Goal: Transaction & Acquisition: Purchase product/service

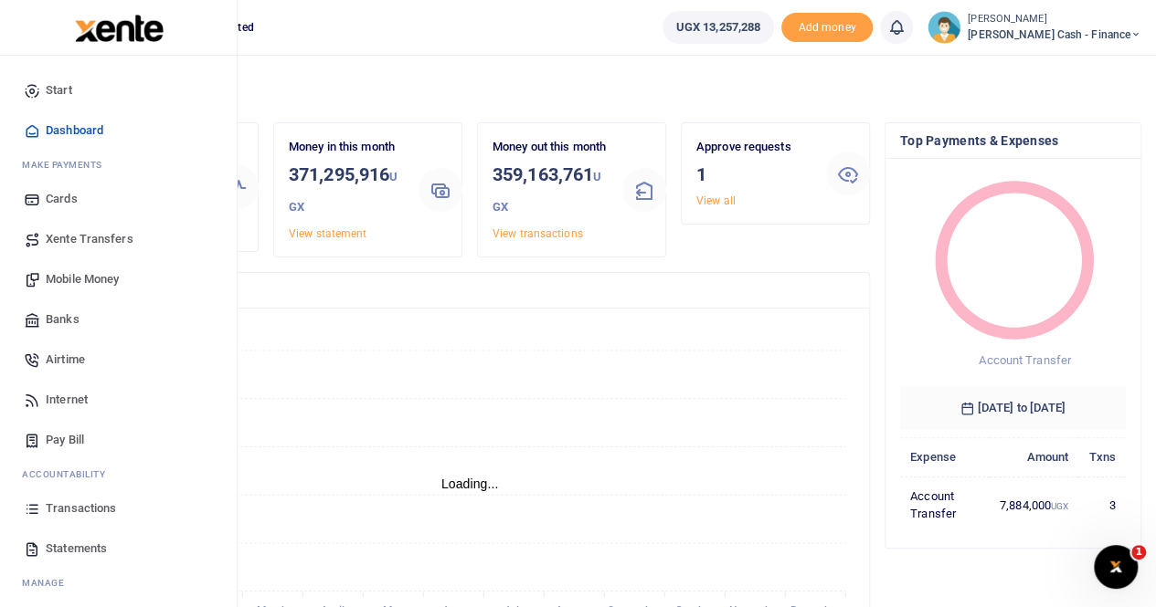
click at [86, 514] on span "Transactions" at bounding box center [81, 509] width 70 height 18
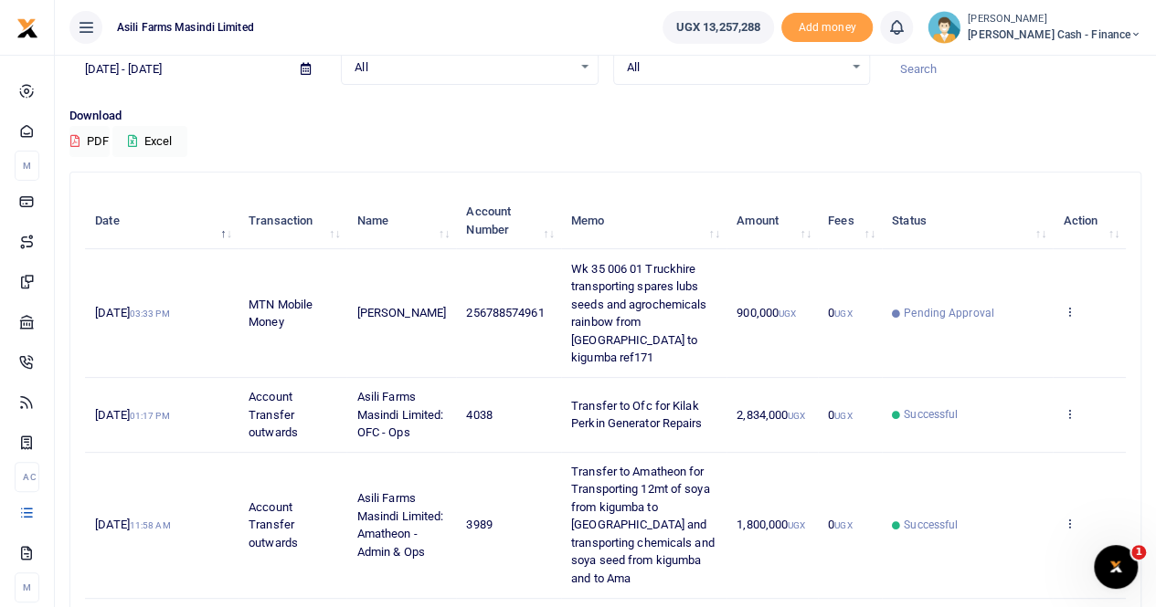
scroll to position [91, 0]
click at [1068, 305] on icon at bounding box center [1068, 311] width 12 height 13
click at [1013, 331] on link "View details" at bounding box center [1002, 334] width 144 height 26
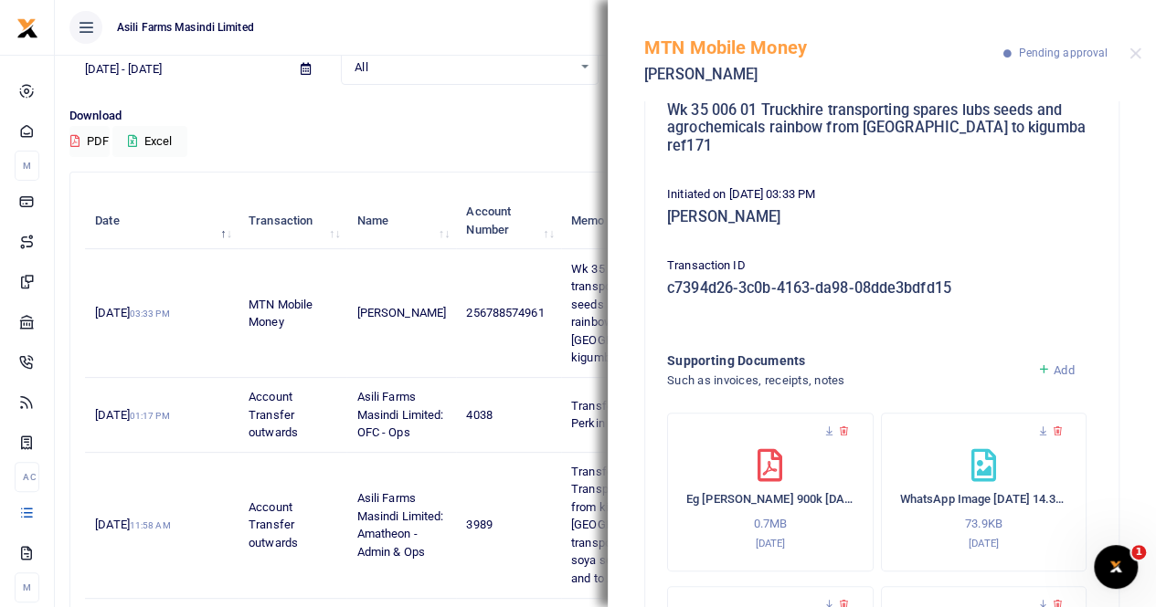
scroll to position [0, 0]
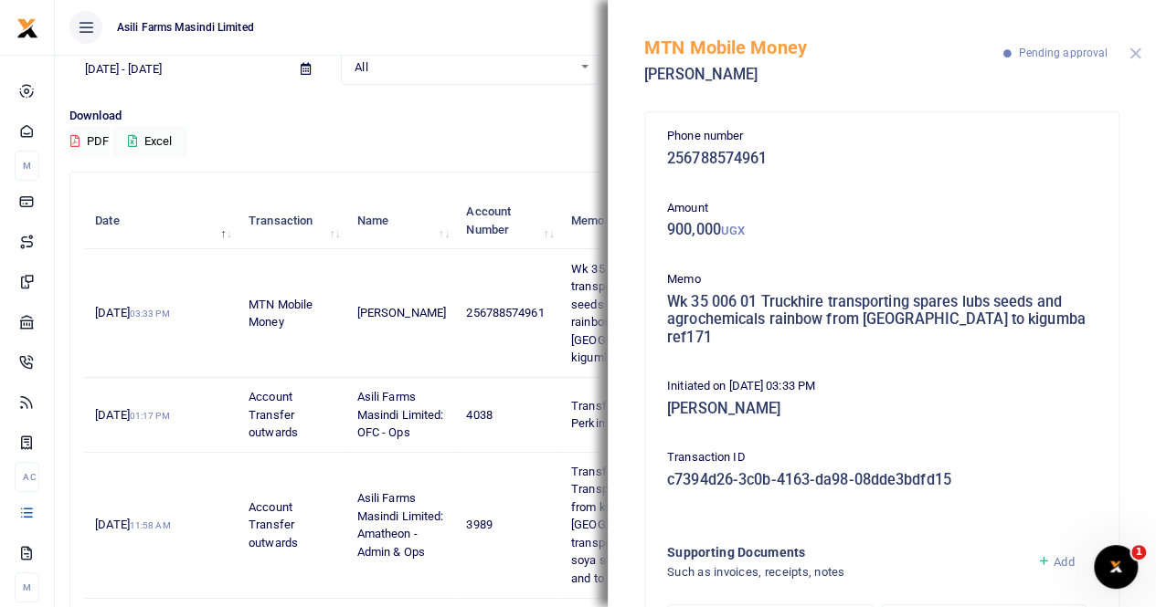
click at [1133, 54] on button "Close" at bounding box center [1135, 54] width 12 height 12
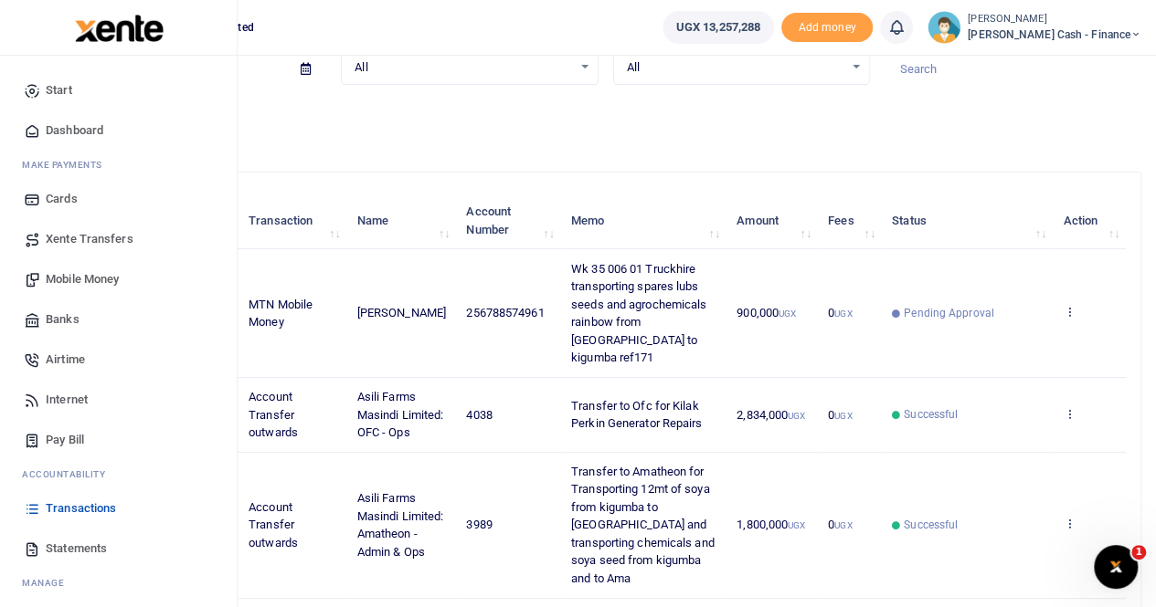
click at [93, 287] on span "Mobile Money" at bounding box center [82, 279] width 73 height 18
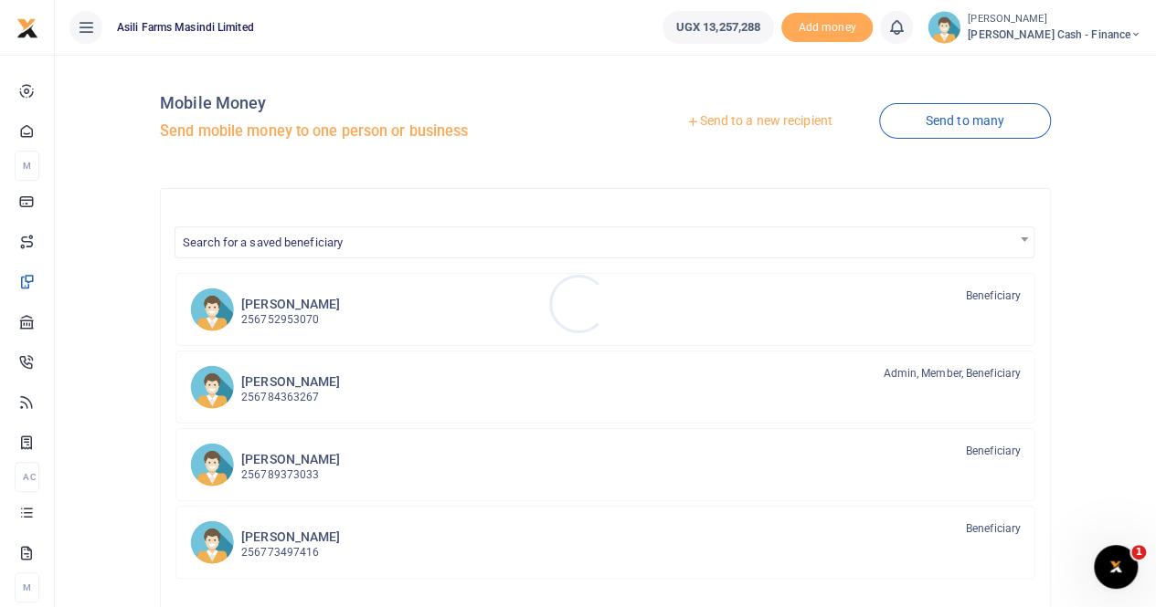
click at [728, 118] on div at bounding box center [578, 303] width 1156 height 607
click at [726, 119] on link "Send to a new recipient" at bounding box center [758, 121] width 238 height 33
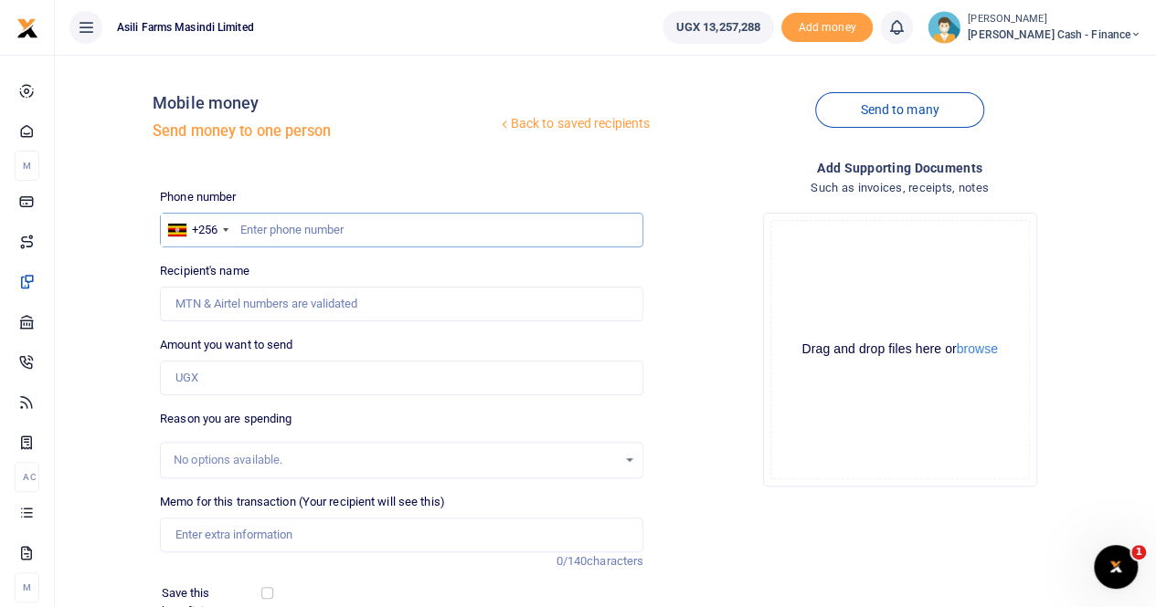
click at [248, 229] on input "text" at bounding box center [401, 230] width 483 height 35
paste input "775 600682"
click at [263, 229] on input "775 600682" at bounding box center [401, 230] width 483 height 35
type input "775600682"
click at [231, 312] on input "Recipient's name" at bounding box center [401, 304] width 483 height 35
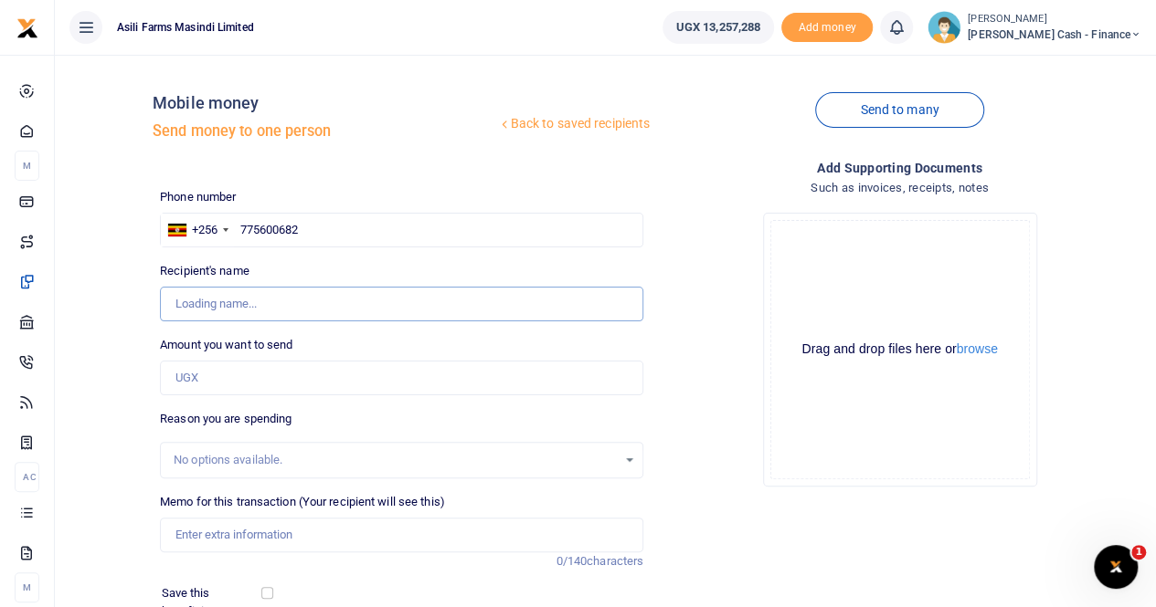
type input "[PERSON_NAME]"
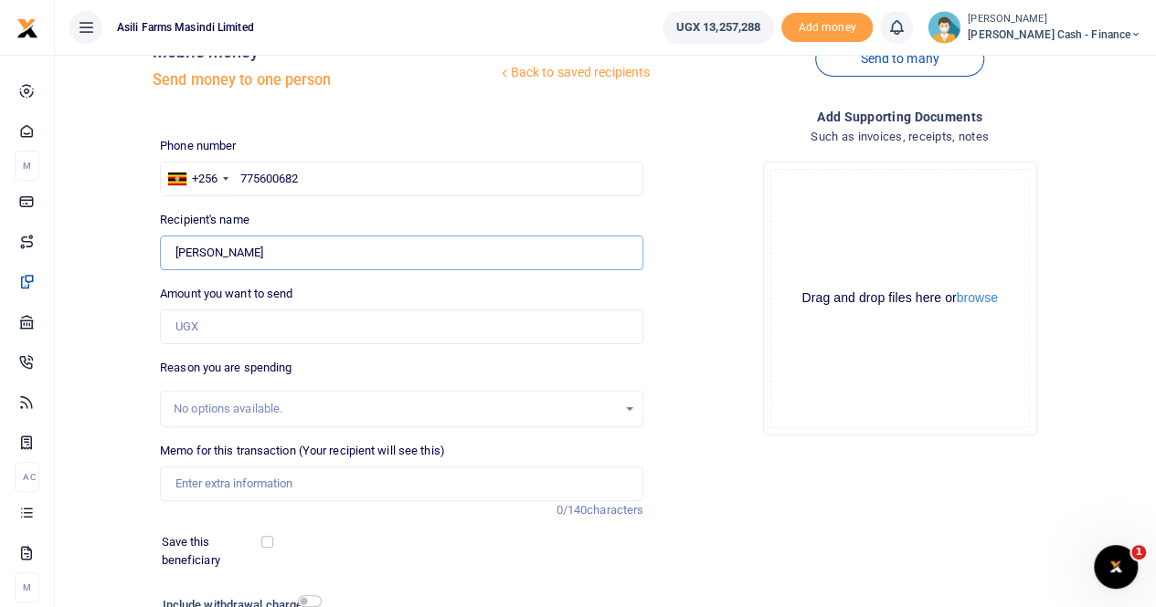
scroll to position [91, 0]
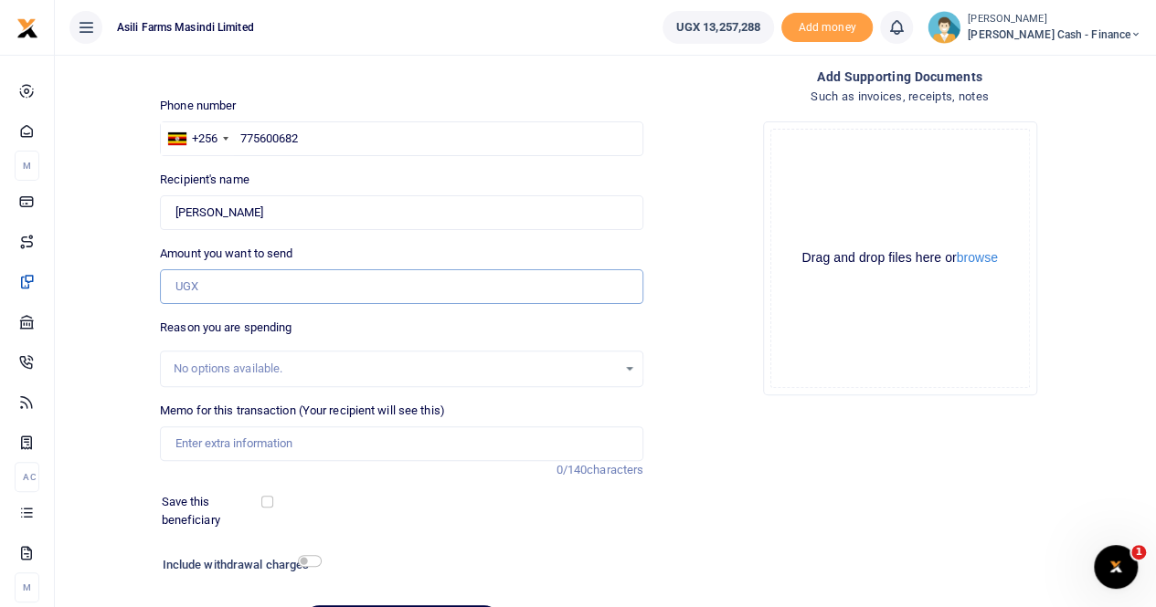
click at [192, 274] on input "Amount you want to send" at bounding box center [401, 286] width 483 height 35
paste input "147,073"
type input "147,073"
click at [217, 441] on input "Memo for this transaction (Your recipient will see this)" at bounding box center [401, 444] width 483 height 35
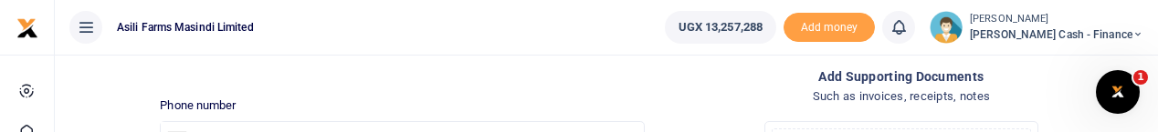
type input "Payment for Philips water bill"
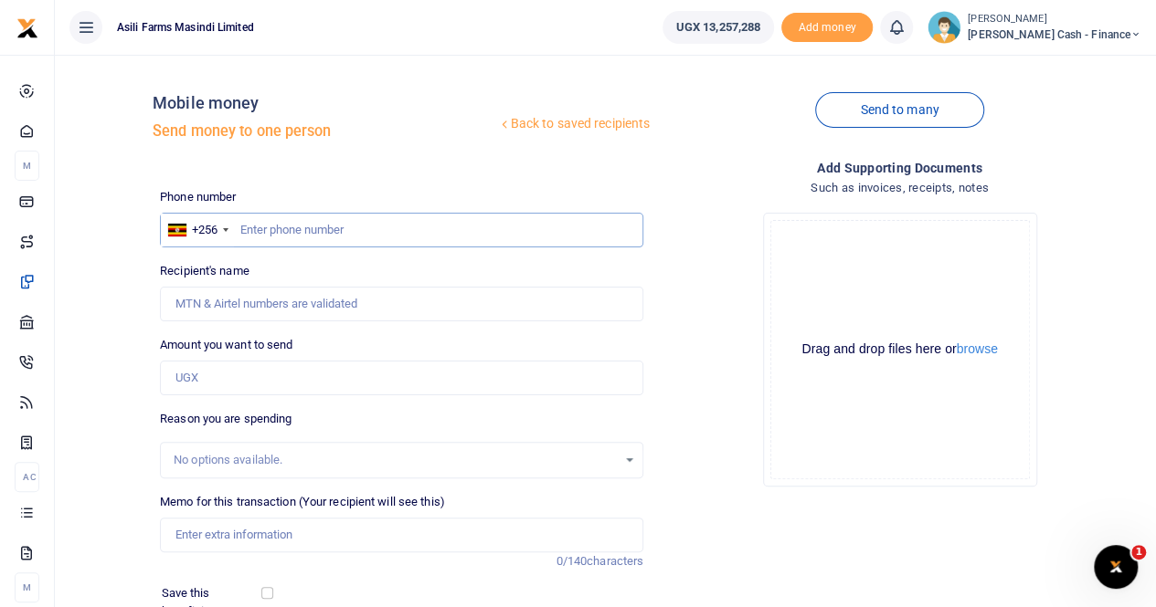
click at [252, 231] on input "text" at bounding box center [401, 230] width 483 height 35
paste input "775 600682"
click at [266, 233] on input "775 600682" at bounding box center [401, 230] width 483 height 35
type input "775600682"
type input "[PERSON_NAME]"
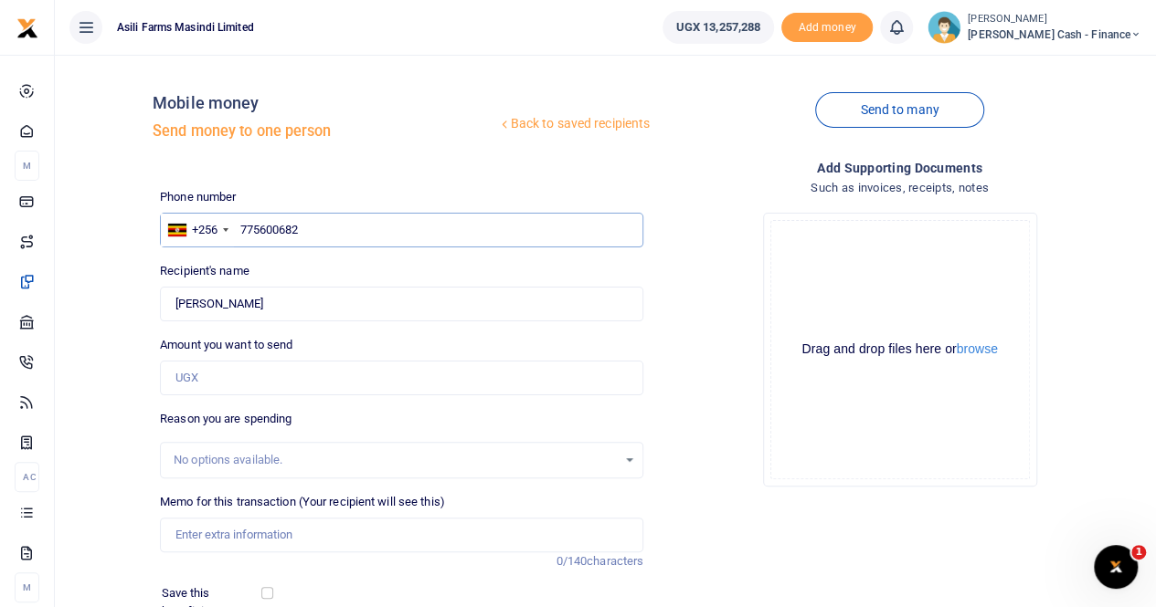
scroll to position [91, 0]
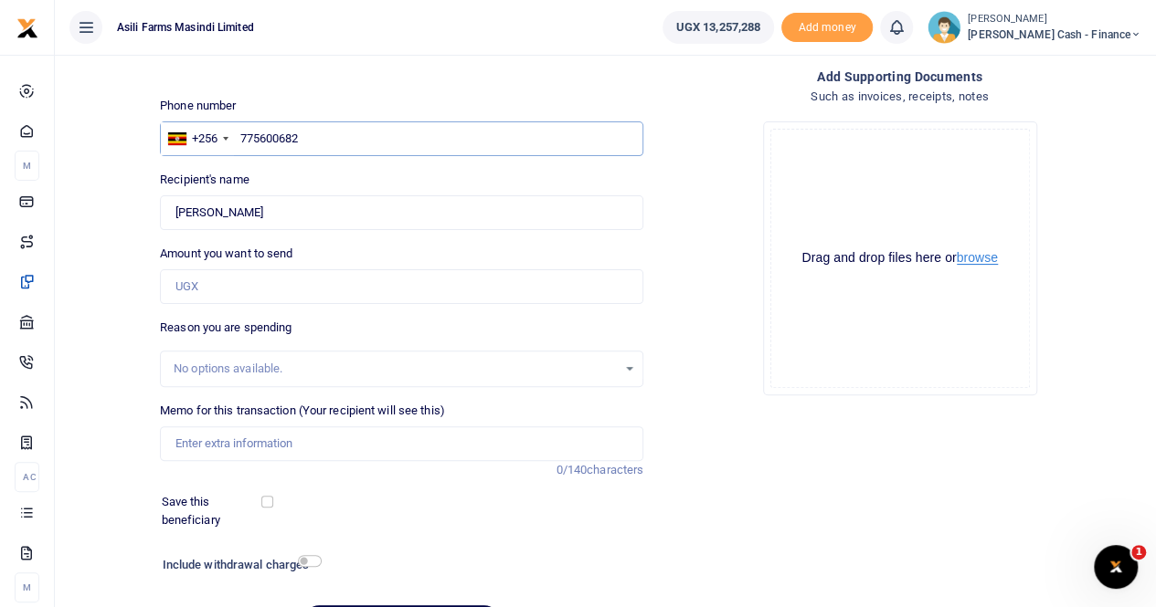
type input "775600682"
click at [980, 257] on button "browse" at bounding box center [976, 258] width 41 height 14
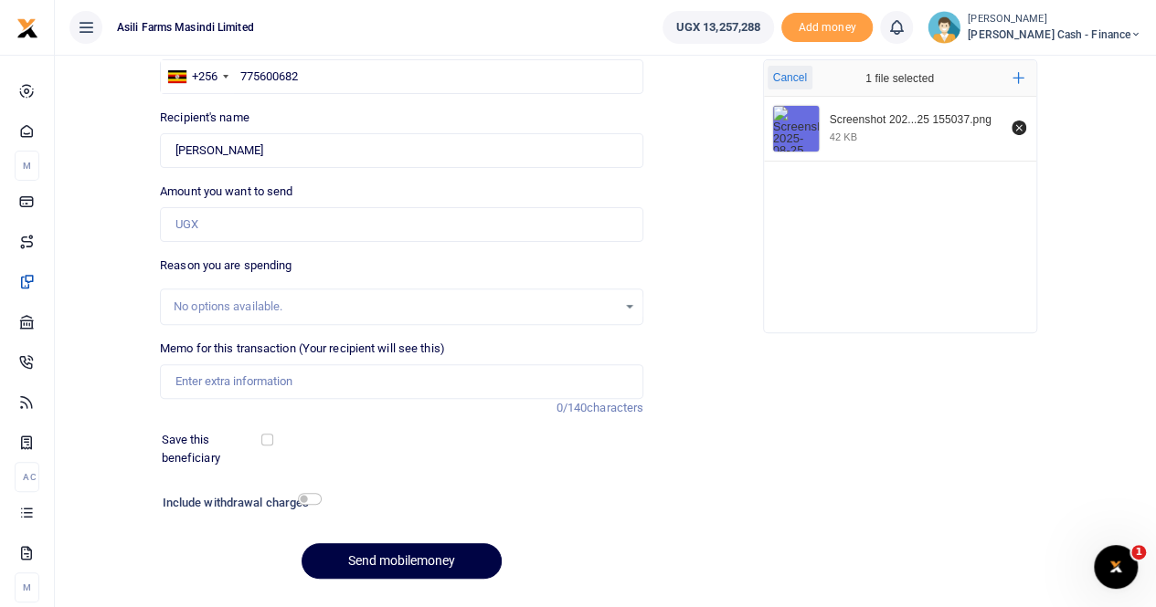
scroll to position [183, 0]
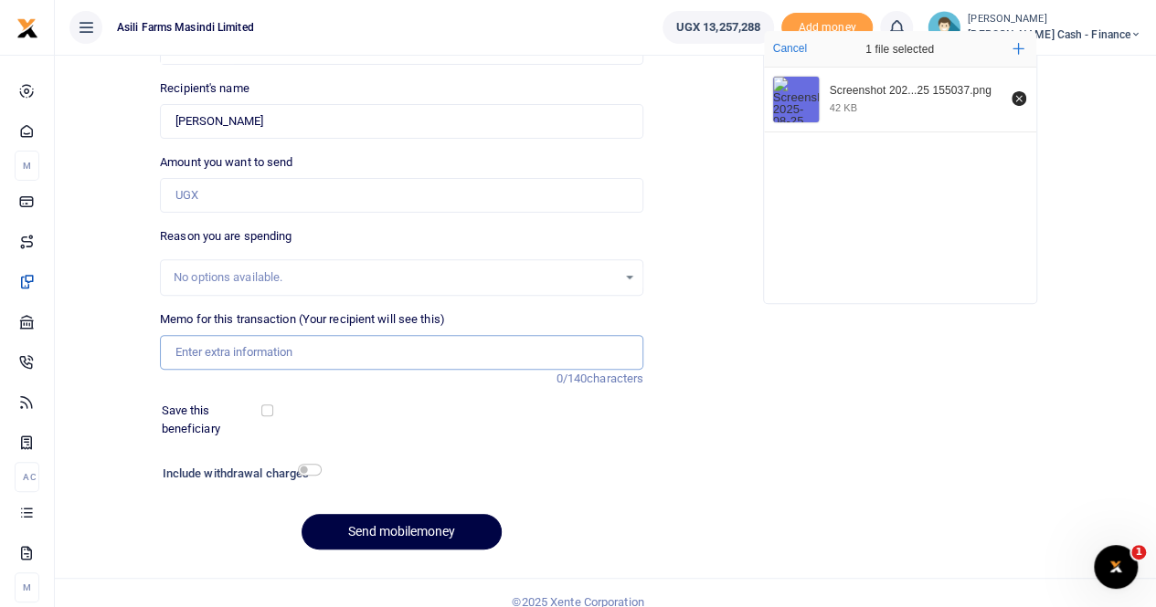
click at [225, 352] on input "Memo for this transaction (Your recipient will see this)" at bounding box center [401, 352] width 483 height 35
type input "Payment for water bill for Philip"
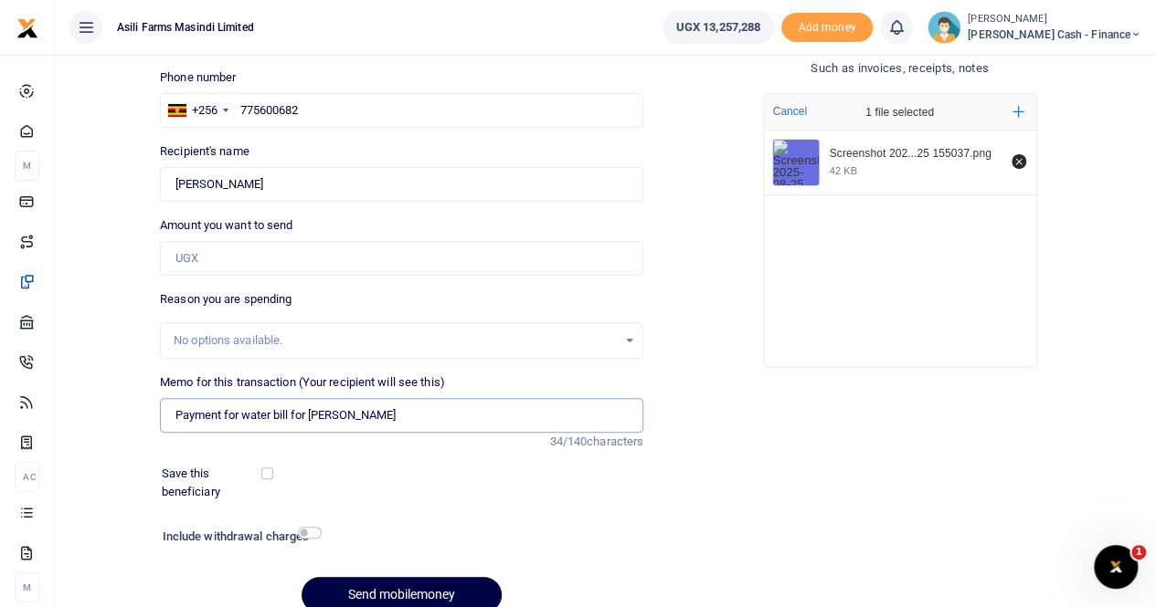
scroll to position [91, 0]
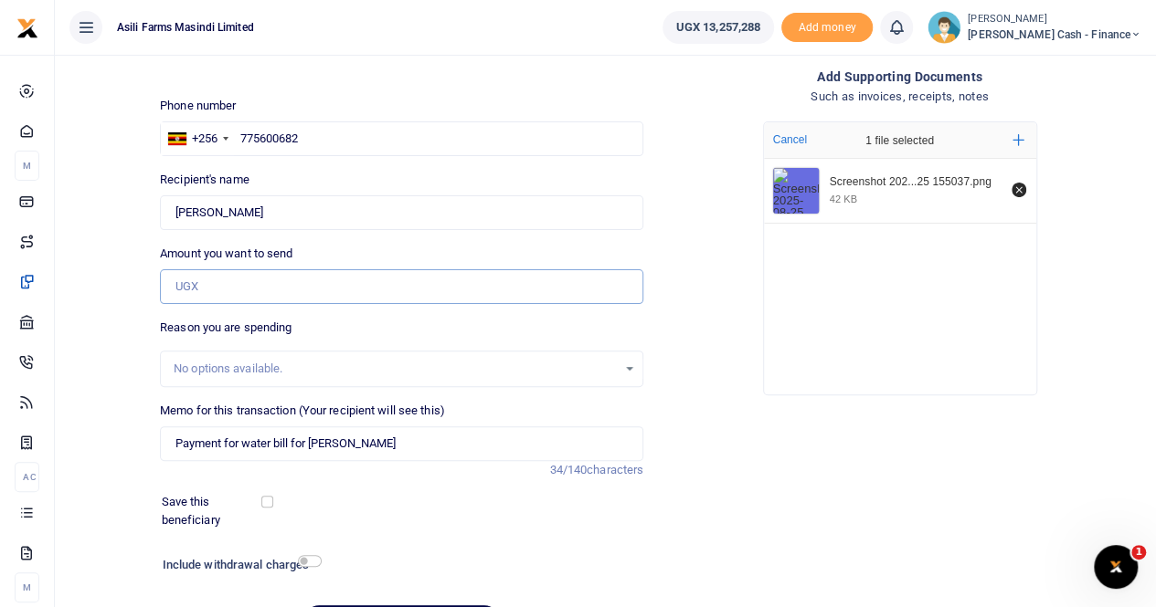
click at [206, 286] on input "Amount you want to send" at bounding box center [401, 286] width 483 height 35
paste input "147,073"
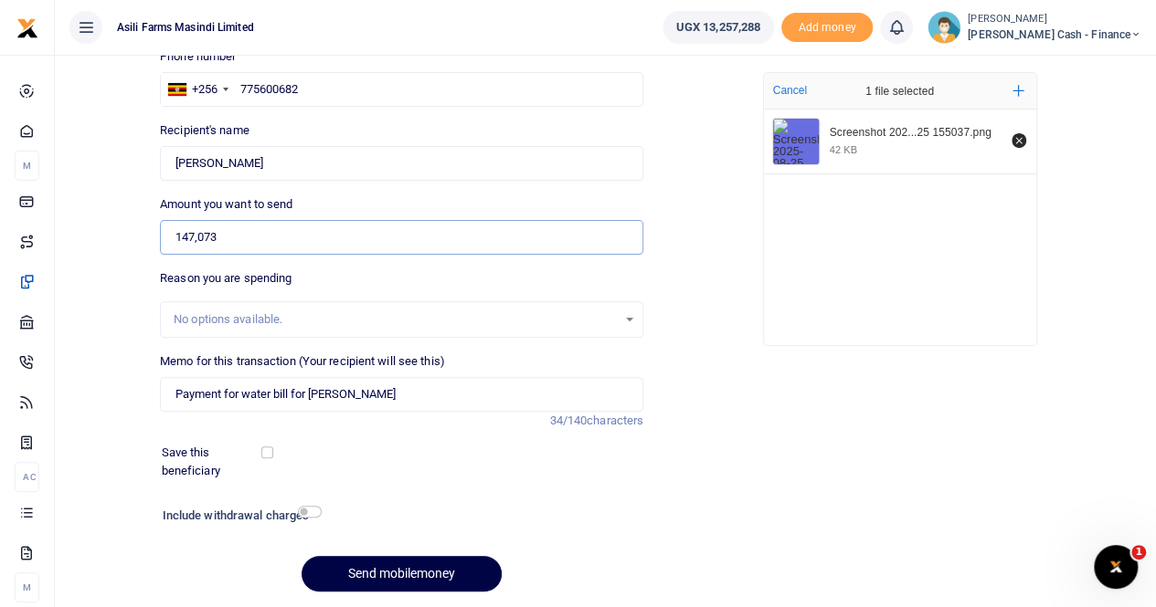
scroll to position [183, 0]
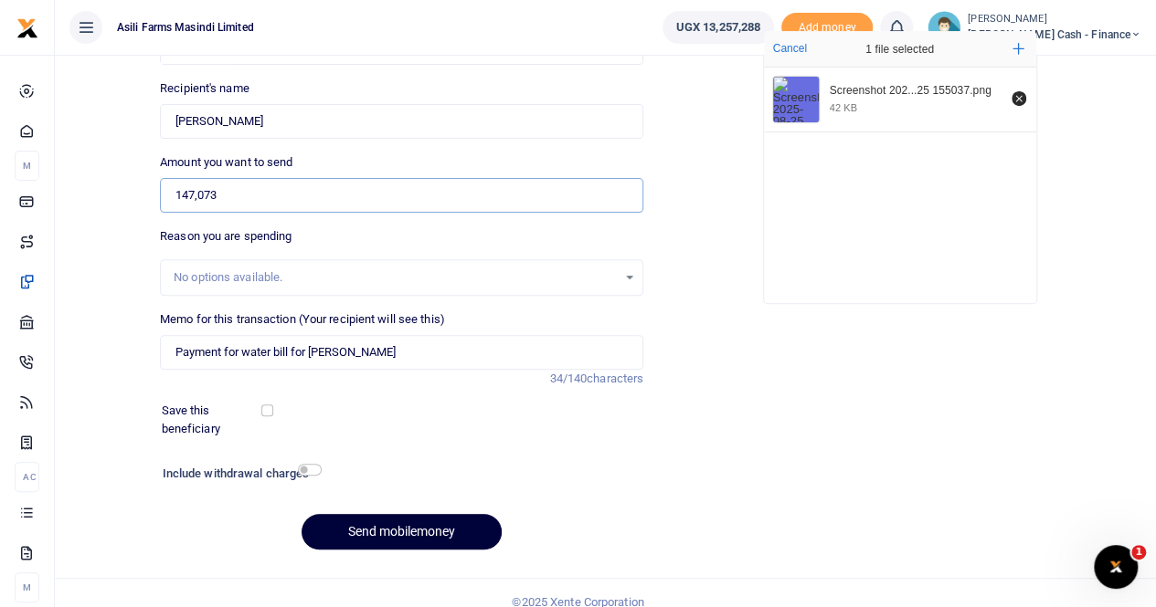
type input "147,073"
click at [380, 531] on button "Send mobilemoney" at bounding box center [401, 532] width 200 height 36
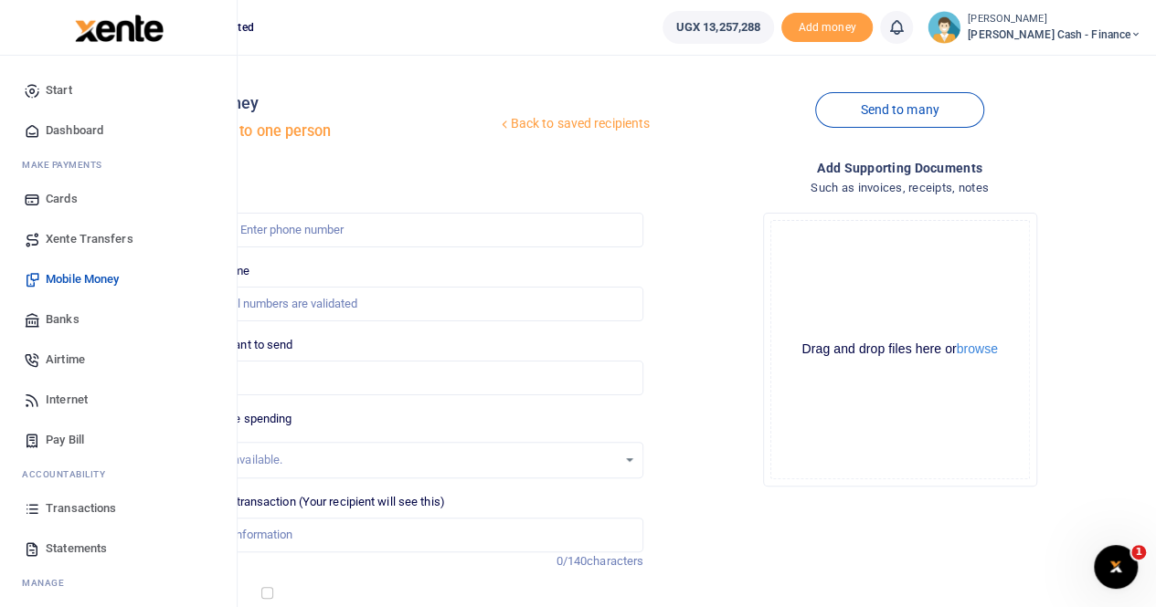
click at [69, 511] on span "Transactions" at bounding box center [81, 509] width 70 height 18
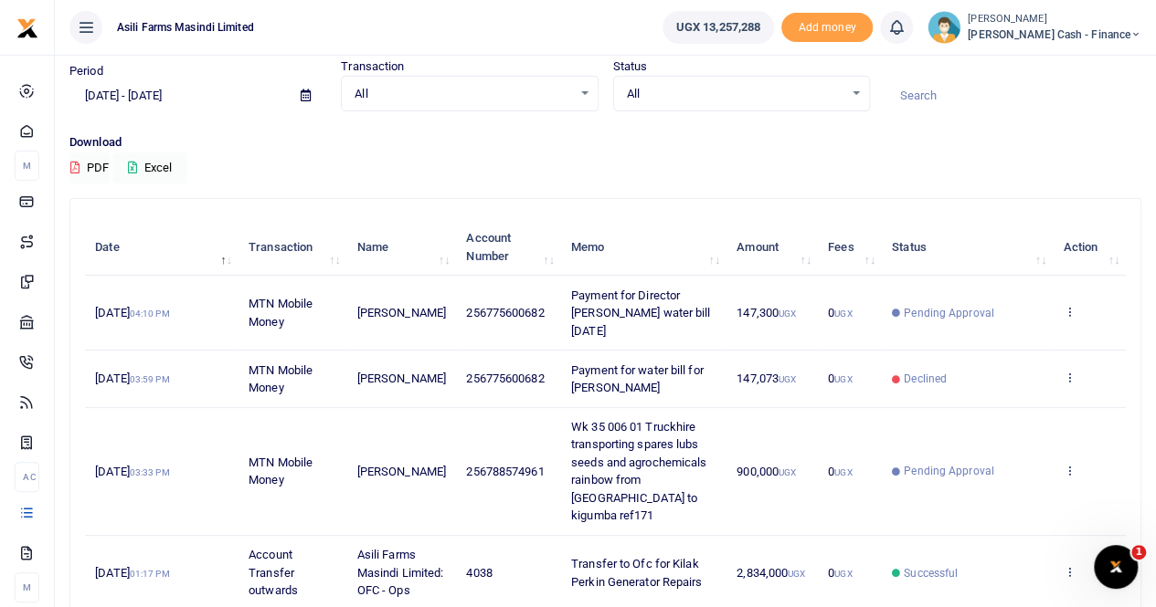
scroll to position [91, 0]
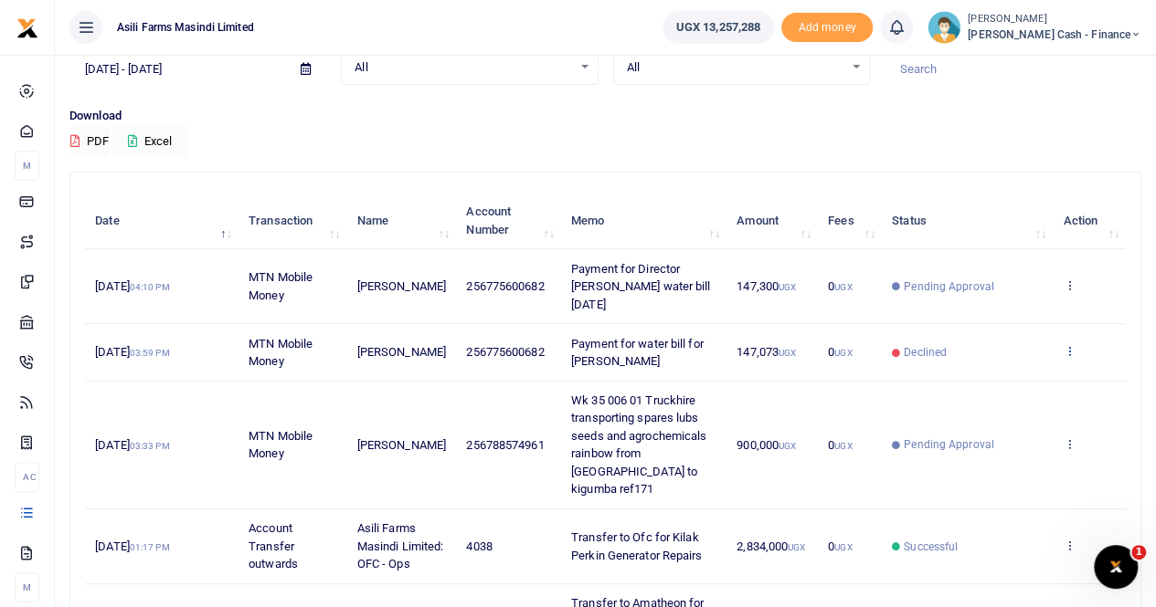
click at [1067, 350] on icon at bounding box center [1068, 350] width 12 height 13
click at [984, 379] on link "View details" at bounding box center [1002, 382] width 144 height 26
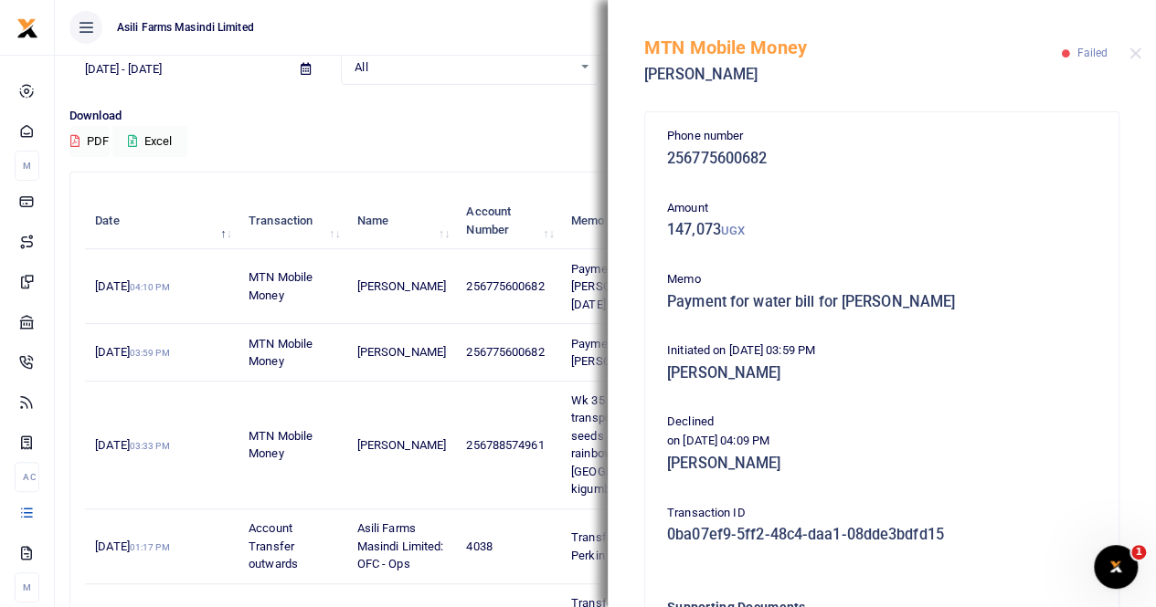
scroll to position [0, 0]
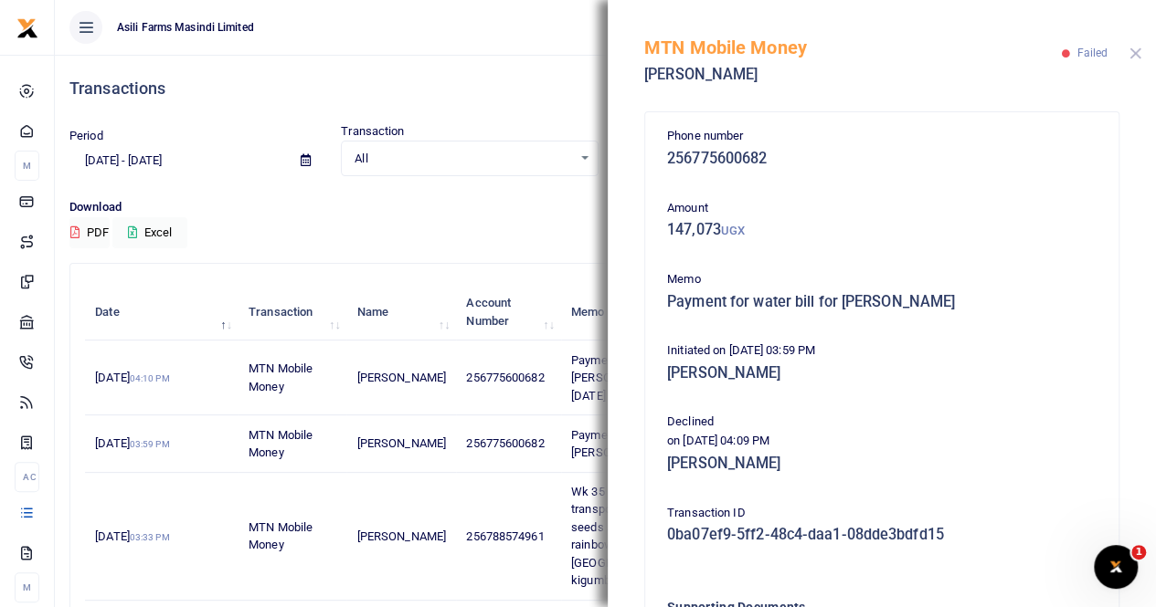
click at [1136, 48] on button "Close" at bounding box center [1135, 54] width 12 height 12
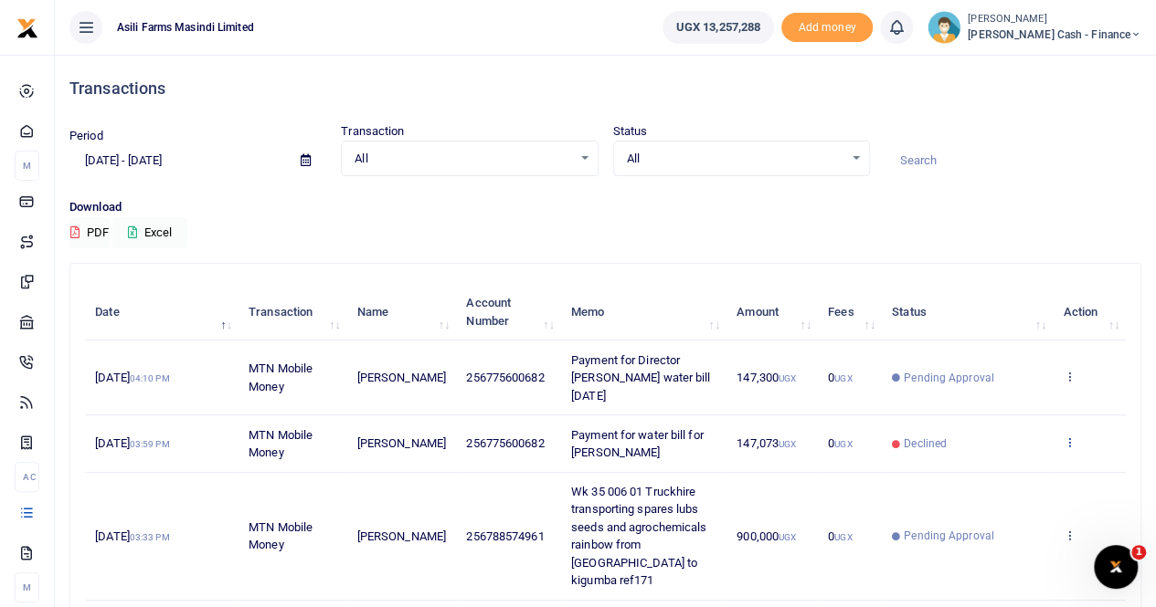
click at [1065, 440] on icon at bounding box center [1068, 442] width 12 height 13
click at [998, 474] on link "View details" at bounding box center [1002, 473] width 144 height 26
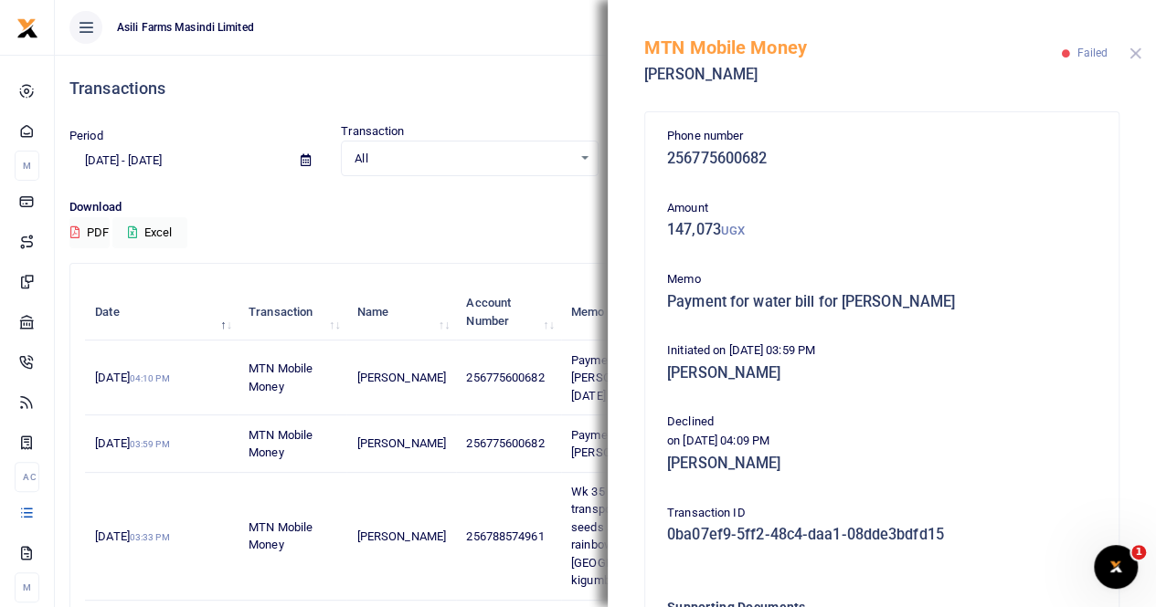
click at [1135, 50] on button "Close" at bounding box center [1135, 54] width 12 height 12
